Goal: Information Seeking & Learning: Learn about a topic

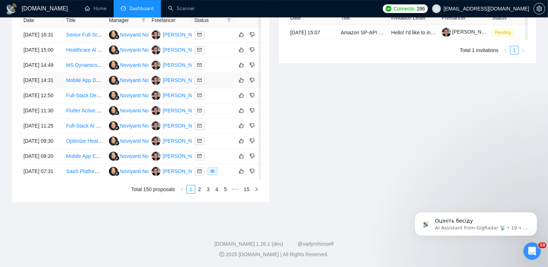
scroll to position [378, 0]
click at [196, 190] on link "2" at bounding box center [199, 189] width 8 height 8
click at [193, 193] on link "1" at bounding box center [191, 189] width 8 height 8
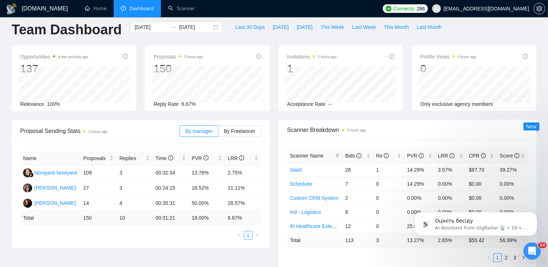
scroll to position [0, 0]
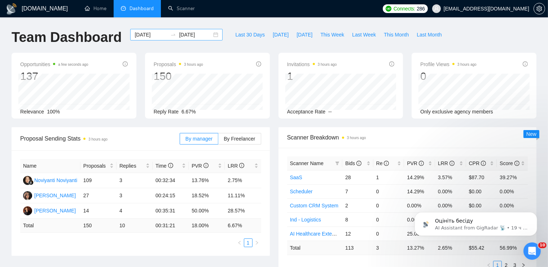
click at [211, 32] on div "[DATE] [DATE]" at bounding box center [176, 35] width 92 height 12
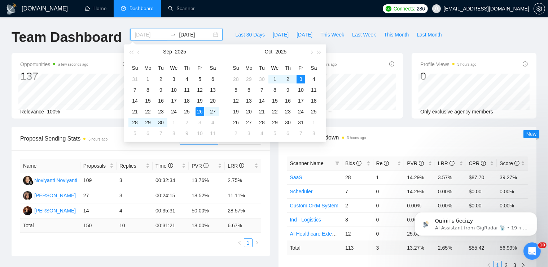
type input "[DATE]"
click at [200, 110] on div "26" at bounding box center [199, 111] width 9 height 9
type input "[DATE]"
click at [236, 90] on div "5" at bounding box center [236, 89] width 9 height 9
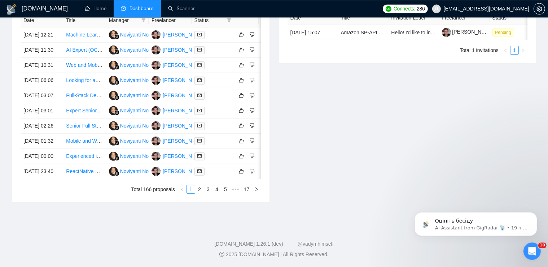
scroll to position [336, 0]
click at [200, 193] on link "2" at bounding box center [199, 189] width 8 height 8
click at [190, 193] on link "1" at bounding box center [191, 189] width 8 height 8
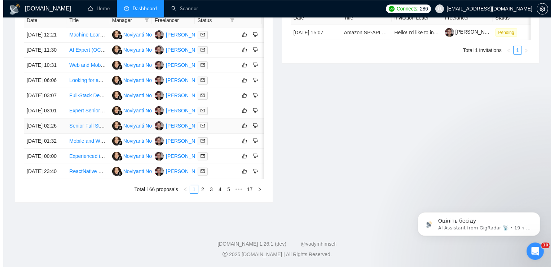
scroll to position [340, 0]
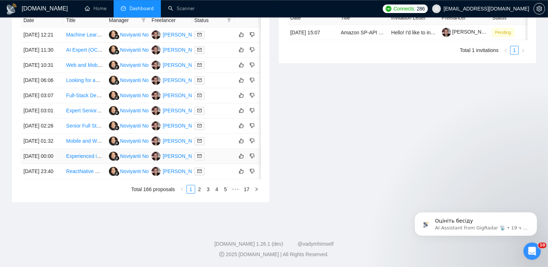
click at [82, 159] on link "Experienced iOS Developer for Sensor-Based Family App" at bounding box center [130, 156] width 129 height 6
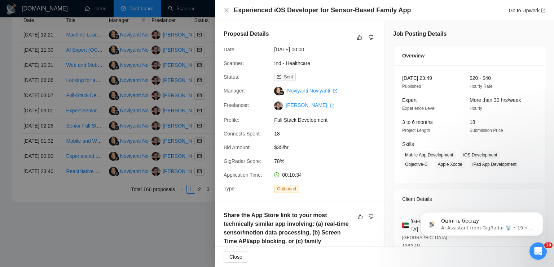
click at [69, 169] on div at bounding box center [277, 133] width 554 height 267
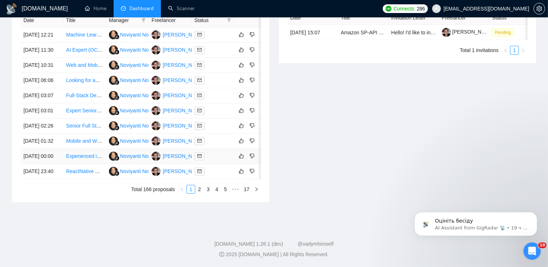
click at [75, 159] on link "Experienced iOS Developer for Sensor-Based Family App" at bounding box center [130, 156] width 129 height 6
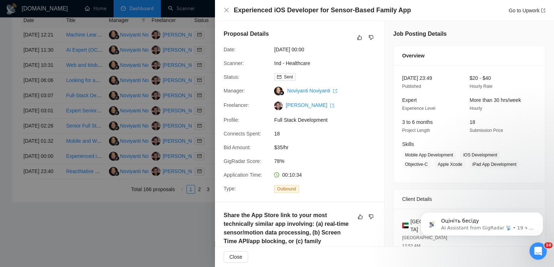
click at [75, 119] on div at bounding box center [277, 133] width 554 height 267
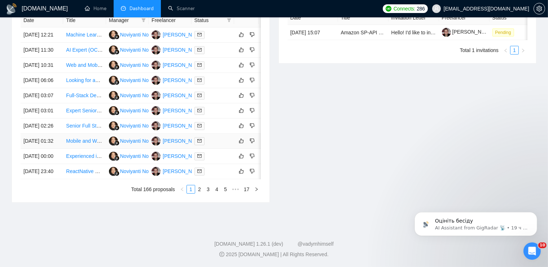
click at [74, 144] on link "Mobile and Web App Development for Baby Activity Tracker" at bounding box center [132, 141] width 133 height 6
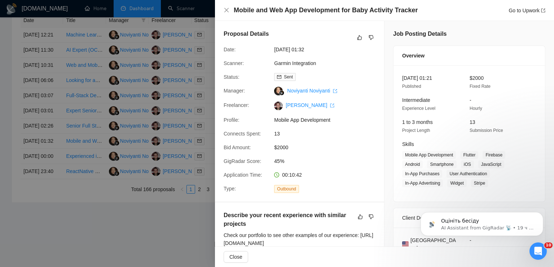
click at [85, 155] on div at bounding box center [277, 133] width 554 height 267
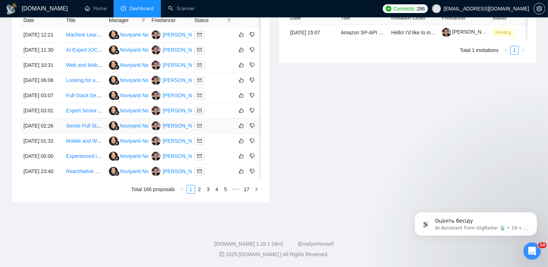
click at [80, 128] on link "Senior Full Stack Developer | Python, Laravel, APIs & BigQuery" at bounding box center [137, 126] width 142 height 6
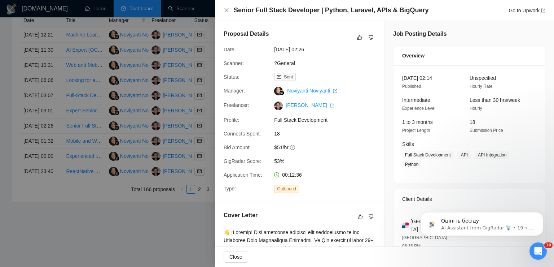
click at [95, 135] on div at bounding box center [277, 133] width 554 height 267
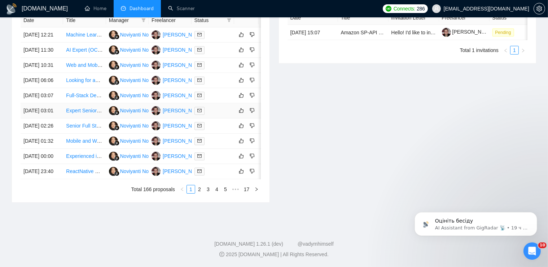
click at [82, 109] on link "Expert Senior Developer for an E-commerce App/Web _ Payment integration" at bounding box center [152, 110] width 172 height 6
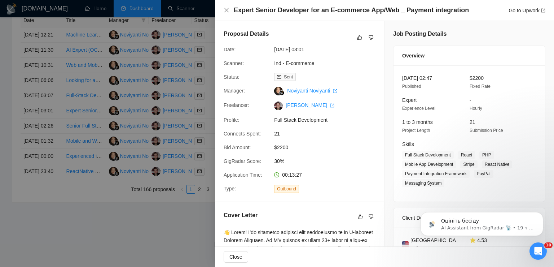
click at [76, 143] on div at bounding box center [277, 133] width 554 height 267
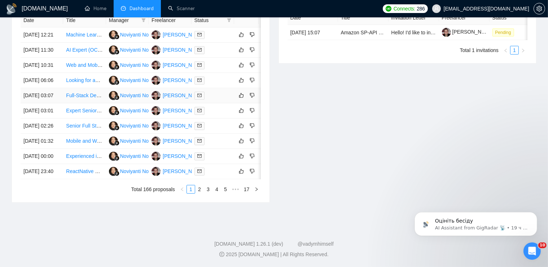
click at [80, 92] on link "Full-Stack Developer for AI Interview Copilot (Web Chrome Extension)" at bounding box center [144, 95] width 157 height 6
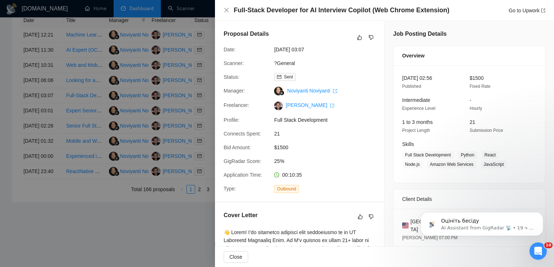
click at [70, 99] on div at bounding box center [277, 133] width 554 height 267
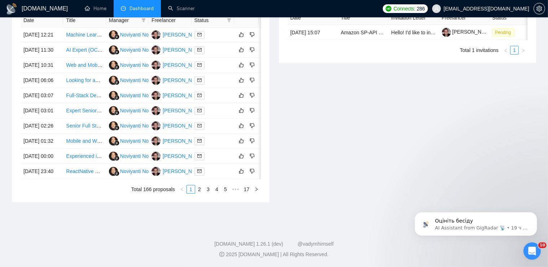
scroll to position [317, 0]
click at [76, 83] on link "Looking for an Flutter developer for an authentication SDK" at bounding box center [131, 80] width 130 height 6
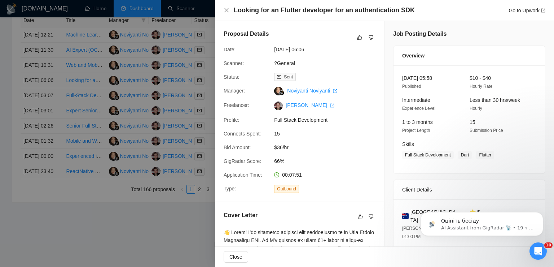
click at [81, 132] on div at bounding box center [277, 133] width 554 height 267
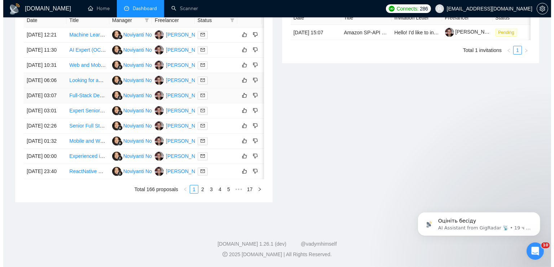
scroll to position [294, 0]
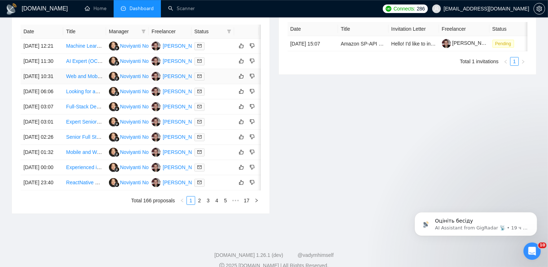
click at [80, 79] on link "Web and Mobile Telemedicine Platform Development with AI Integration" at bounding box center [146, 76] width 160 height 6
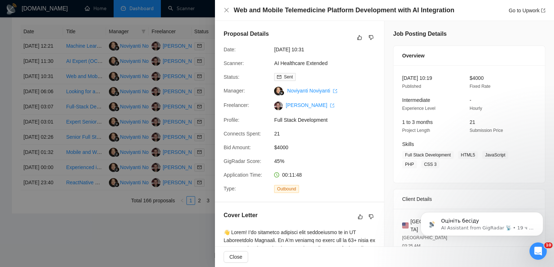
click at [102, 146] on div at bounding box center [277, 133] width 554 height 267
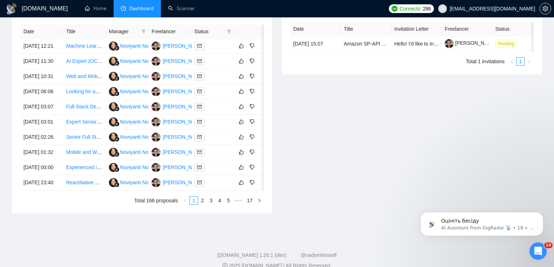
scroll to position [291, 0]
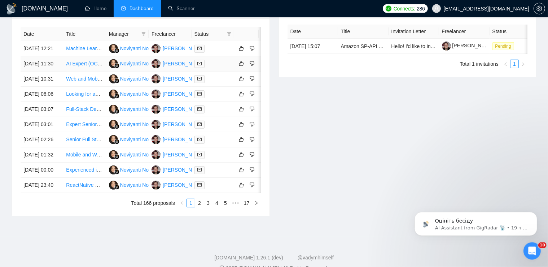
click at [70, 66] on link "AI Expert (OCR + LLM) – Implementation & Guidance" at bounding box center [126, 64] width 120 height 6
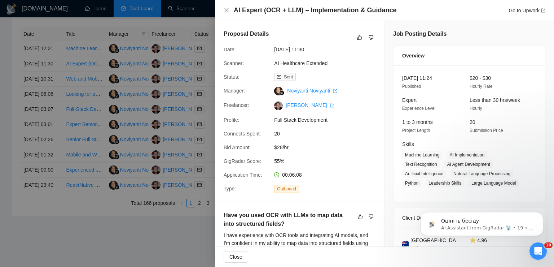
click at [103, 134] on div at bounding box center [277, 133] width 554 height 267
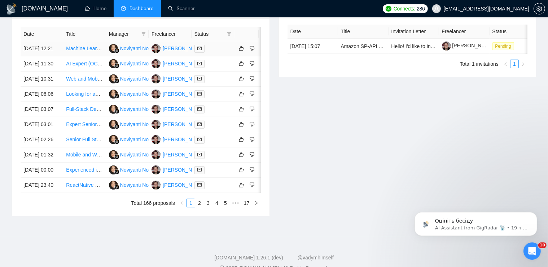
click at [76, 51] on link "Machine Learning Engineer for Ultrasound Image Recognition" at bounding box center [135, 48] width 139 height 6
